Goal: Obtain resource: Obtain resource

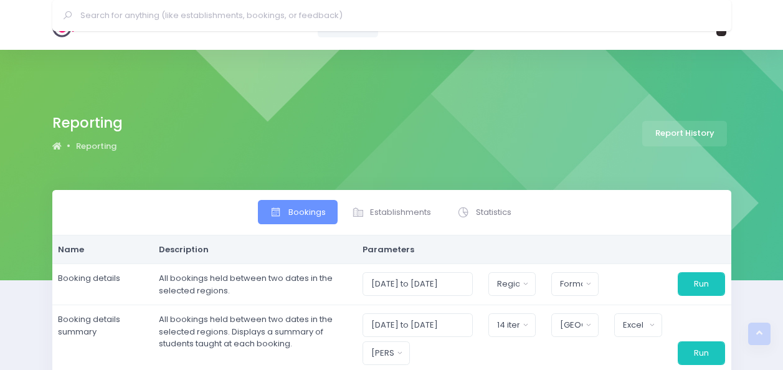
select select
select select "Central"
select select "excel"
select select "395566"
select select
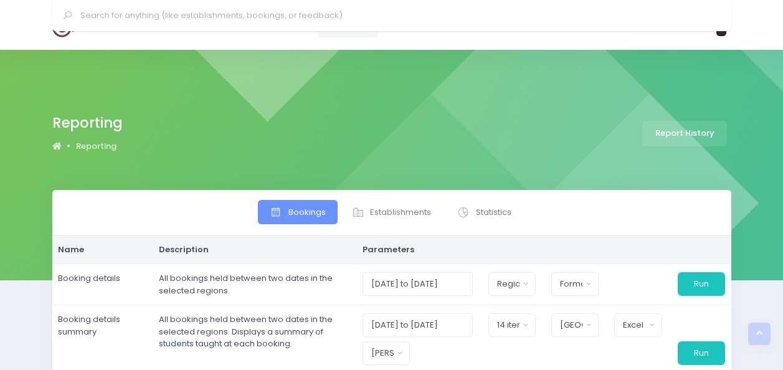
select select "Central"
select select "excel"
select select
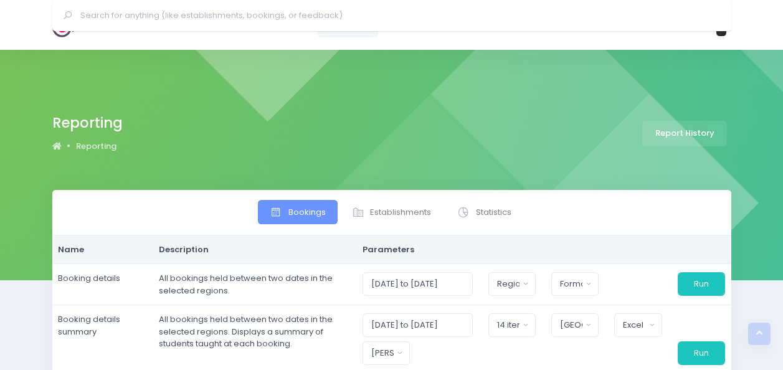
select select
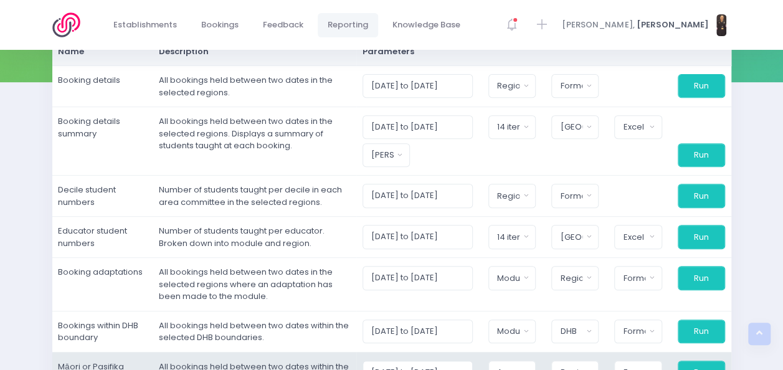
scroll to position [1, 0]
